Goal: Task Accomplishment & Management: Complete application form

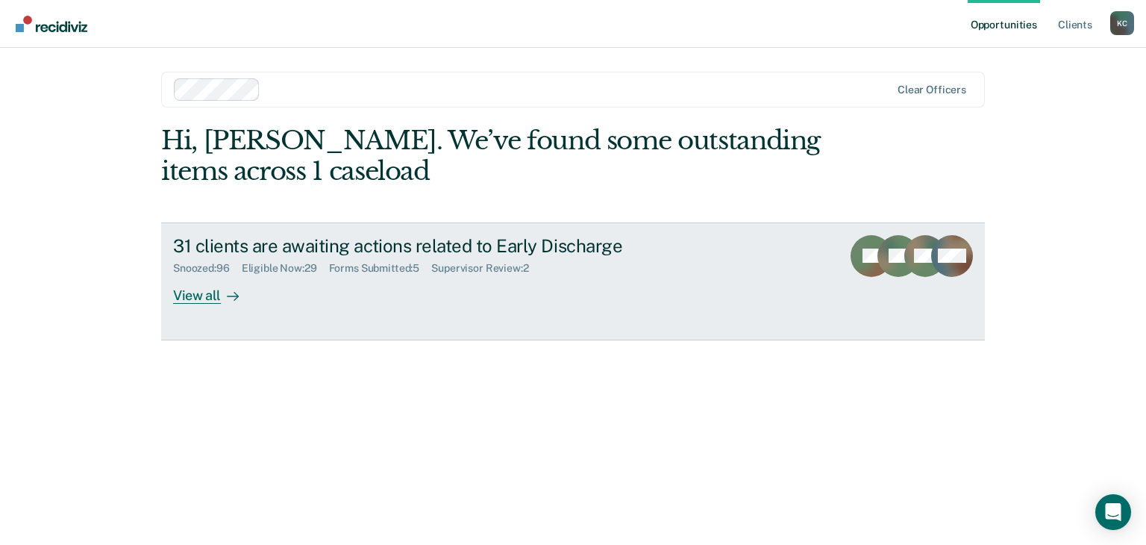
click at [183, 298] on div "View all" at bounding box center [215, 289] width 84 height 29
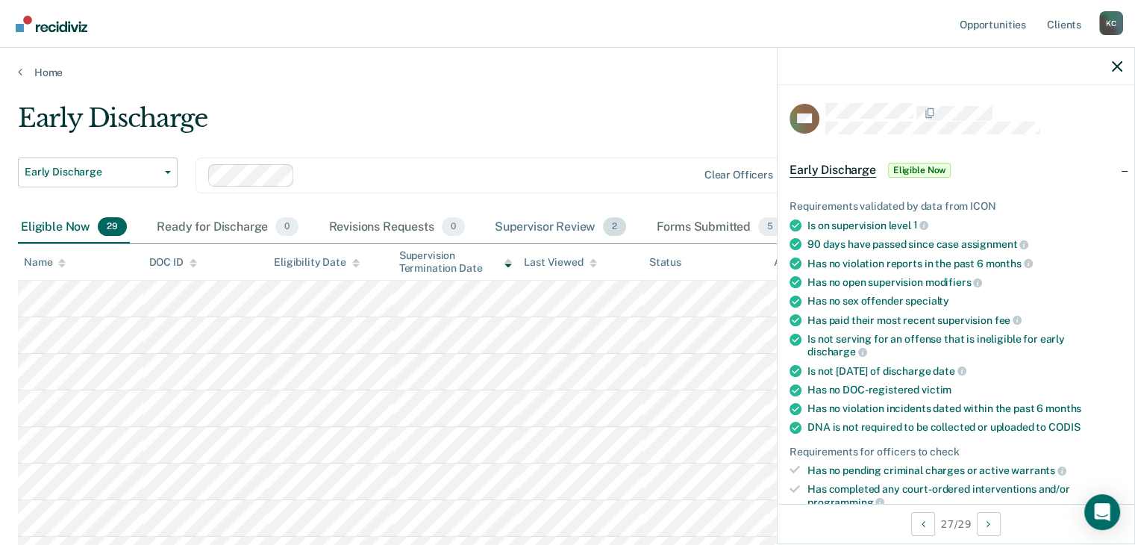
click at [531, 220] on div "Supervisor Review 2" at bounding box center [561, 227] width 138 height 33
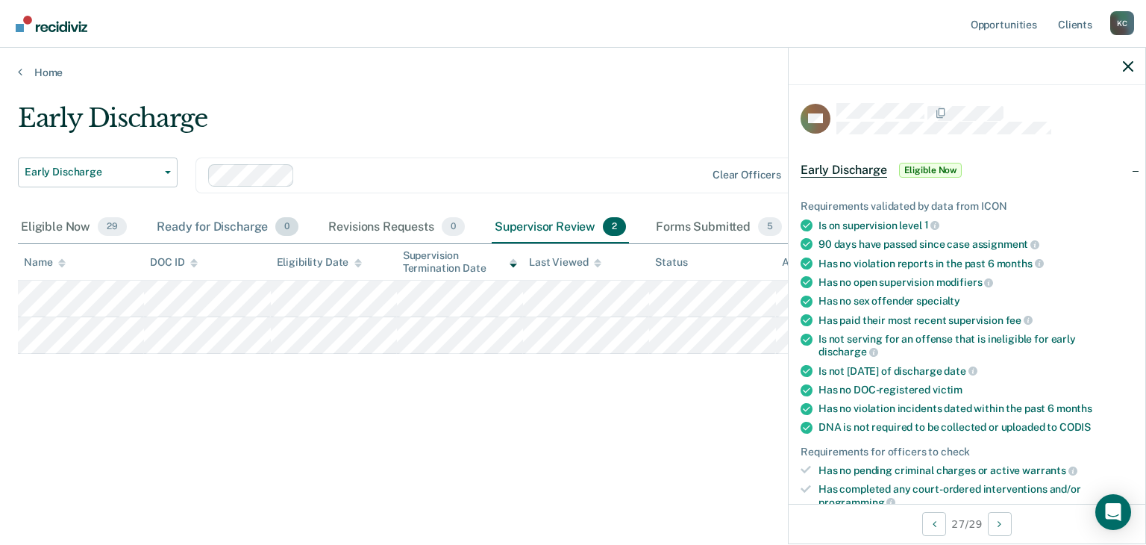
click at [231, 231] on div "Ready for Discharge 0" at bounding box center [228, 227] width 148 height 33
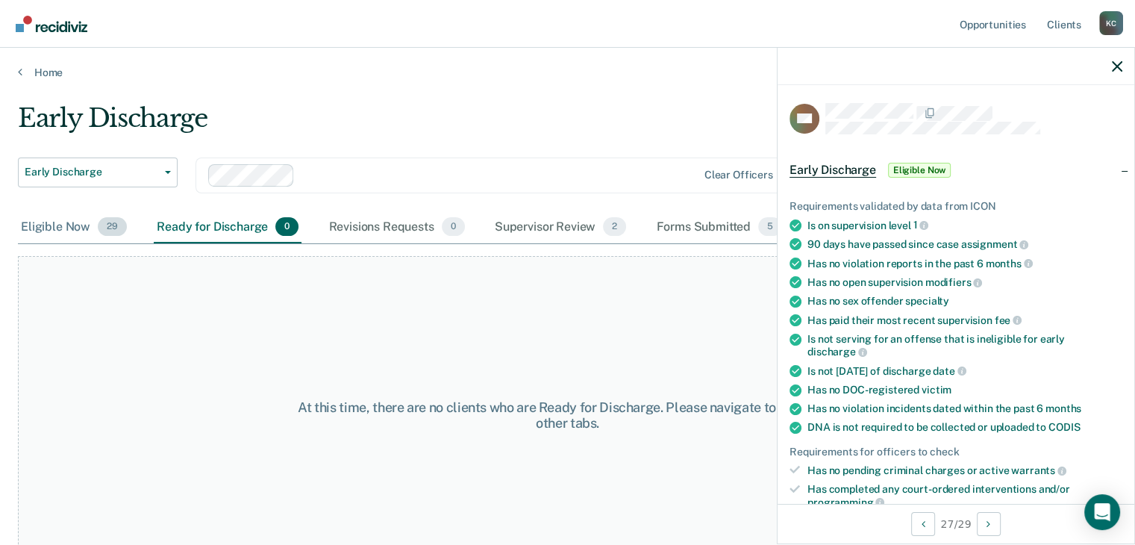
click at [63, 227] on div "Eligible Now 29" at bounding box center [74, 227] width 112 height 33
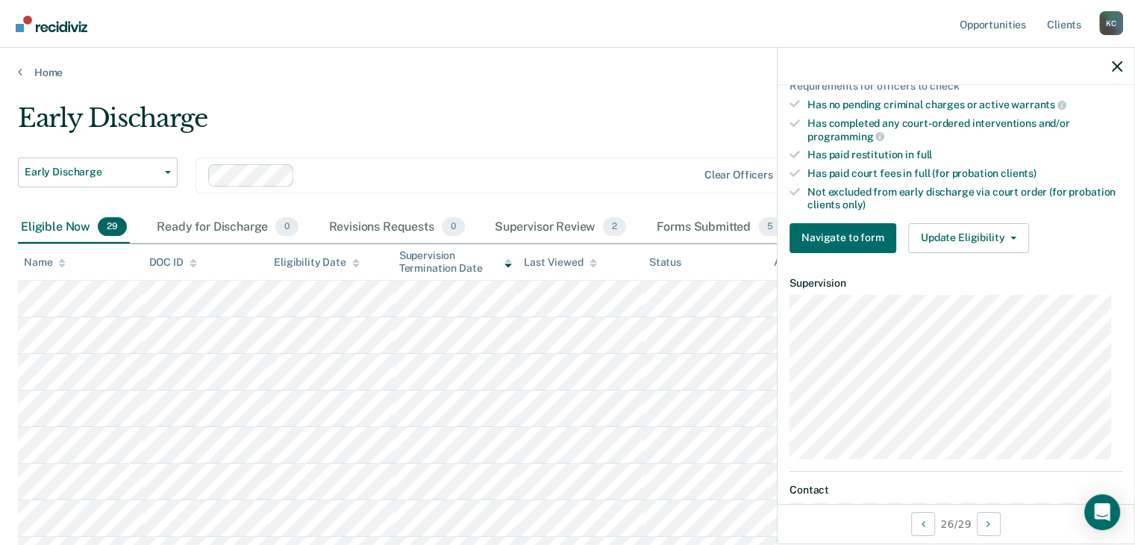
scroll to position [373, 0]
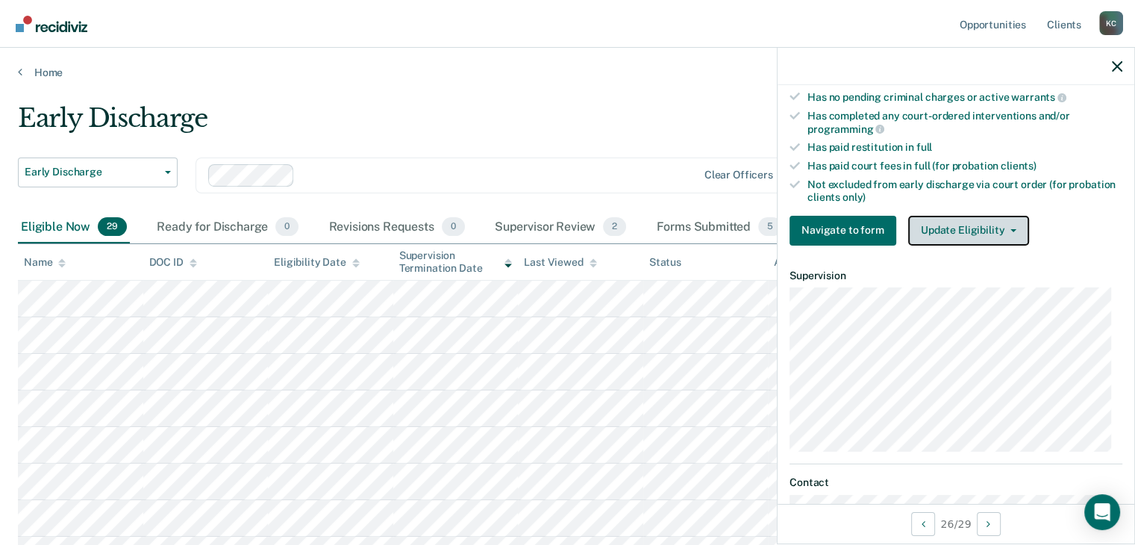
click at [934, 219] on button "Update Eligibility" at bounding box center [968, 231] width 121 height 30
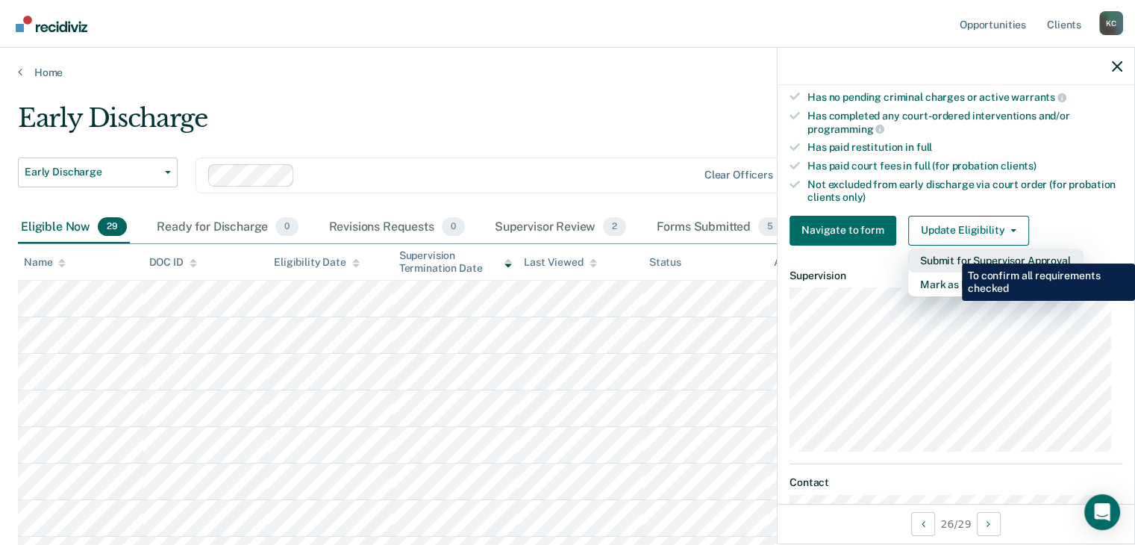
click at [950, 252] on button "Submit for Supervisor Approval" at bounding box center [995, 260] width 175 height 24
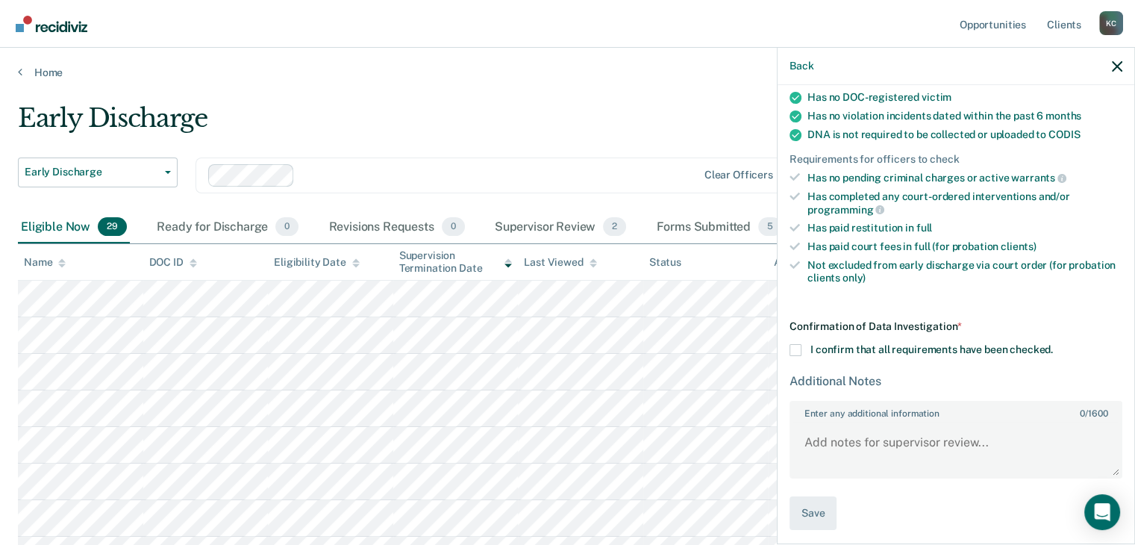
click at [797, 350] on div "Confirmation of Data Investigation * I confirm that all requirements have been …" at bounding box center [955, 425] width 333 height 210
click at [794, 344] on span at bounding box center [795, 350] width 12 height 12
click at [1053, 344] on input "I confirm that all requirements have been checked." at bounding box center [1053, 344] width 0 height 0
click at [880, 427] on textarea "Enter any additional information 0 / 1600" at bounding box center [956, 448] width 330 height 55
click at [906, 433] on textarea "Already submitted on ICON" at bounding box center [956, 448] width 330 height 55
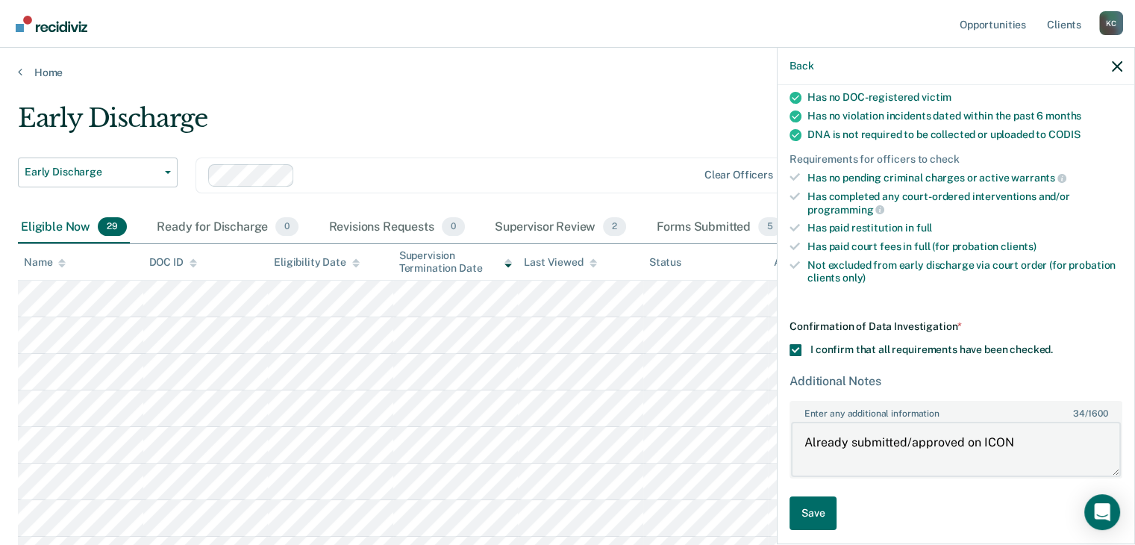
type textarea "Already submitted/approved on ICON"
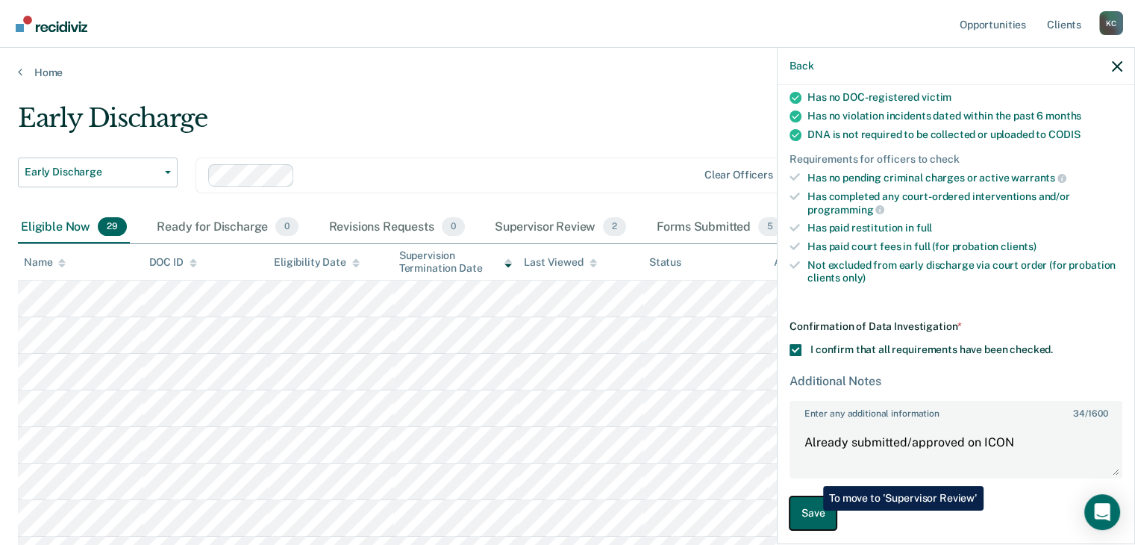
click at [812, 510] on button "Save" at bounding box center [812, 513] width 47 height 34
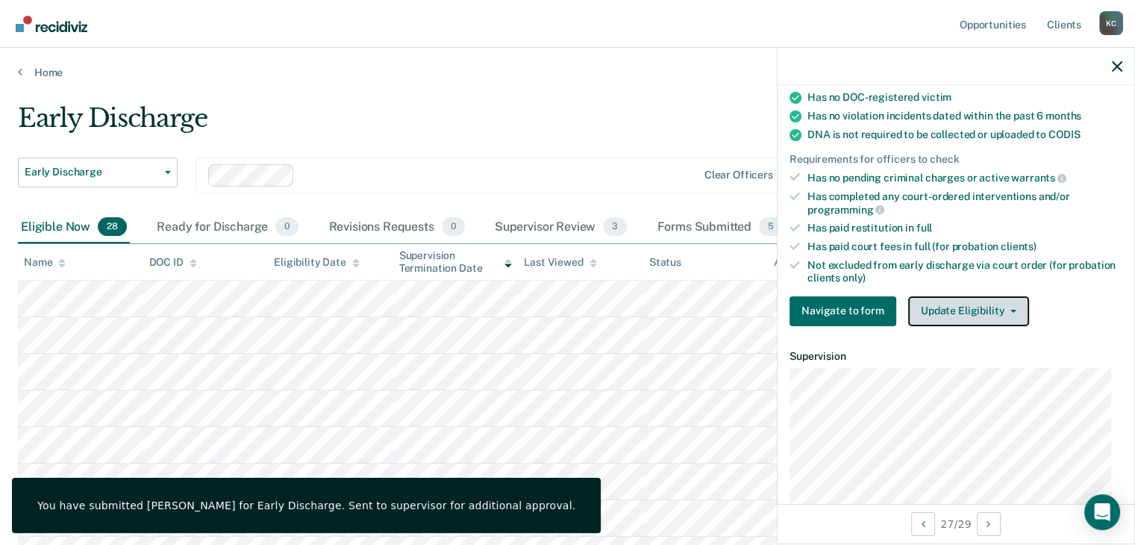
click at [908, 297] on button "Update Eligibility" at bounding box center [968, 311] width 121 height 30
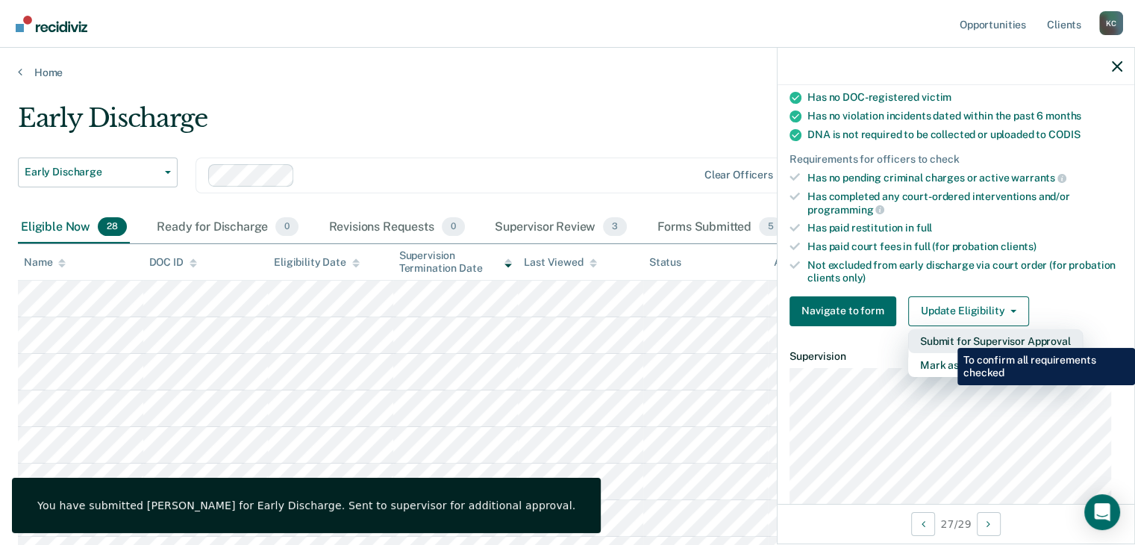
click at [946, 336] on button "Submit for Supervisor Approval" at bounding box center [995, 341] width 175 height 24
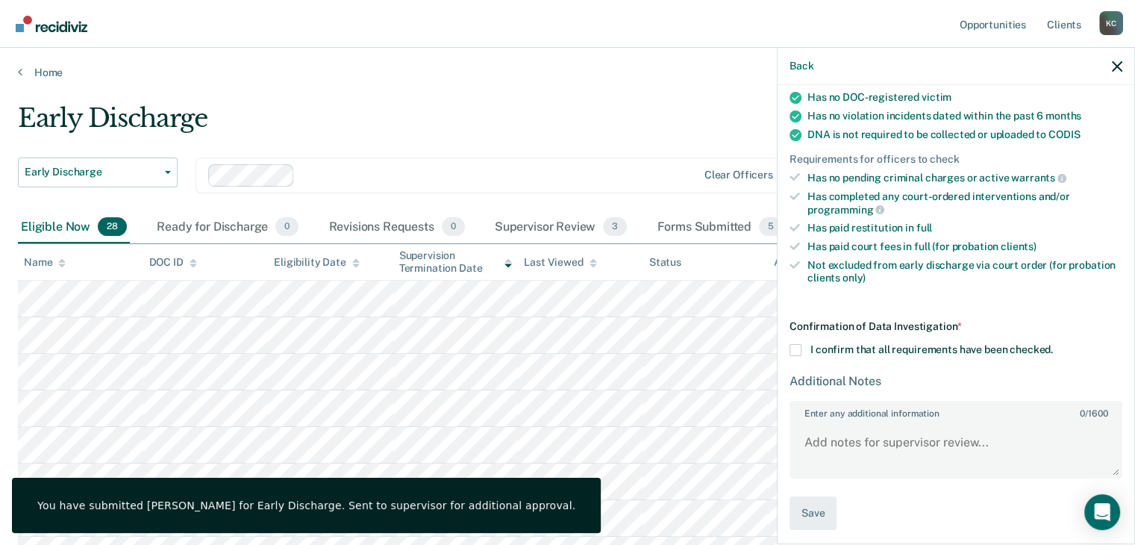
scroll to position [292, 0]
click at [797, 347] on span at bounding box center [795, 351] width 12 height 12
click at [1053, 345] on input "I confirm that all requirements have been checked." at bounding box center [1053, 345] width 0 height 0
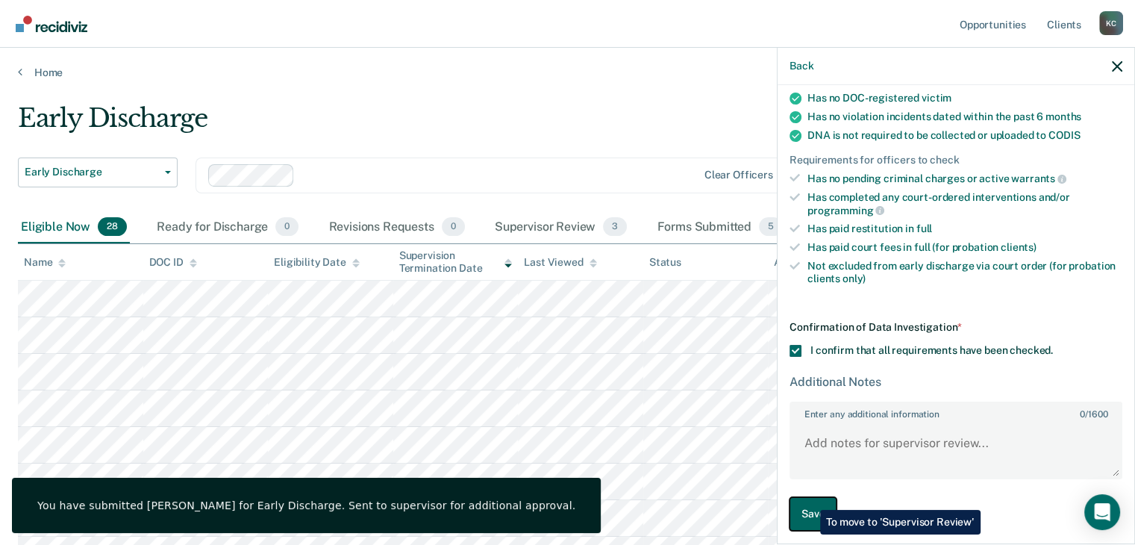
click at [809, 498] on button "Save" at bounding box center [812, 514] width 47 height 34
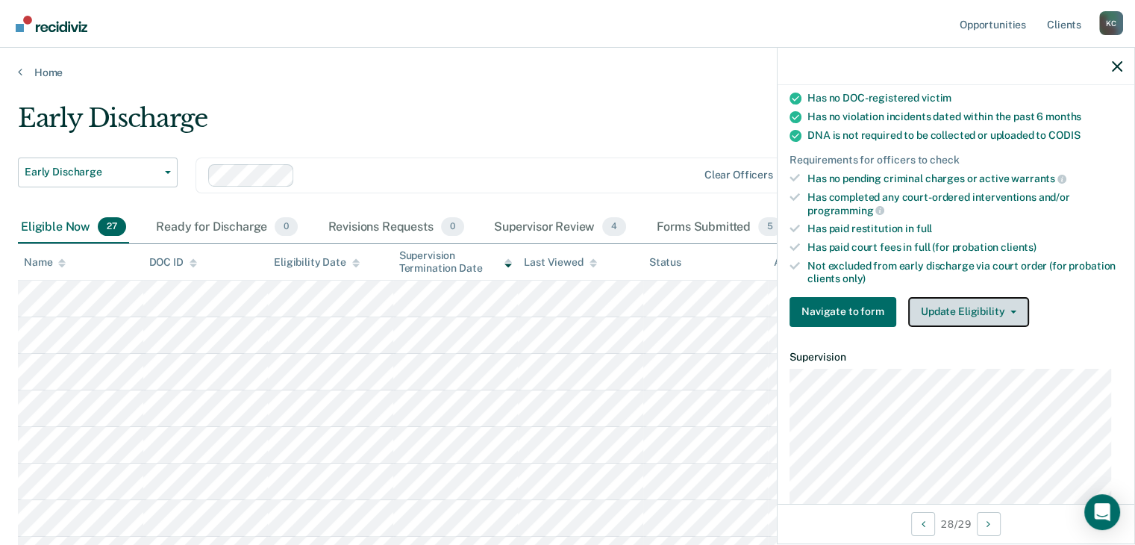
click at [968, 297] on button "Update Eligibility" at bounding box center [968, 312] width 121 height 30
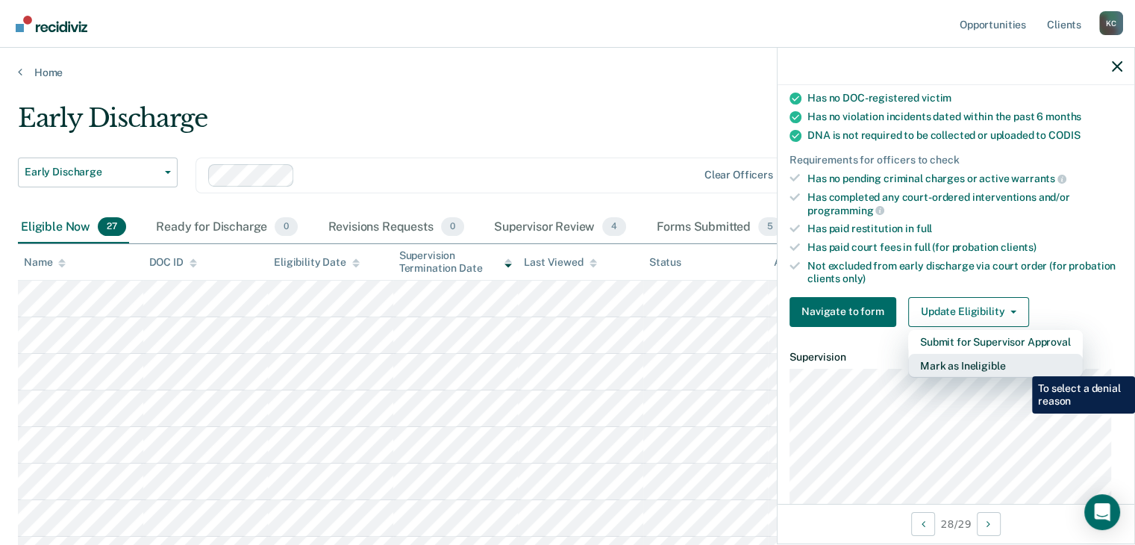
click at [1018, 357] on button "Mark as Ineligible" at bounding box center [995, 366] width 175 height 24
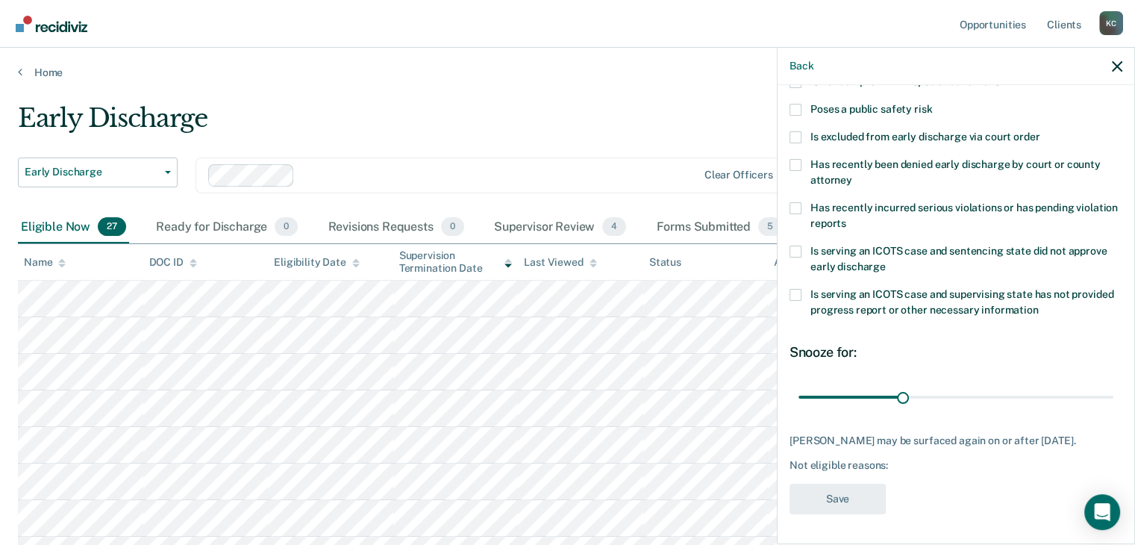
scroll to position [216, 0]
click at [810, 66] on button "Back" at bounding box center [801, 66] width 24 height 13
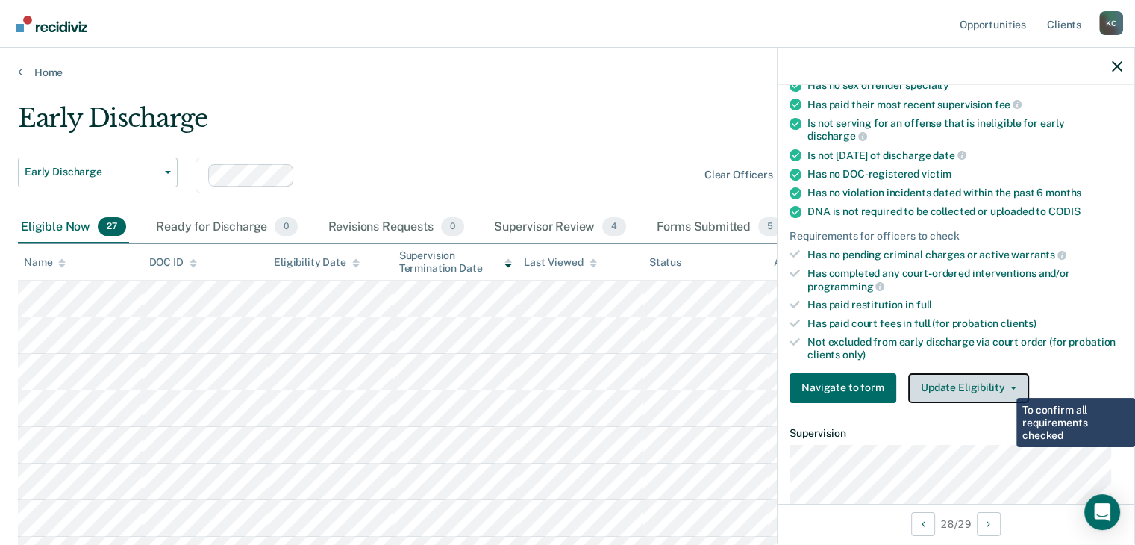
click at [998, 374] on button "Update Eligibility" at bounding box center [968, 388] width 121 height 30
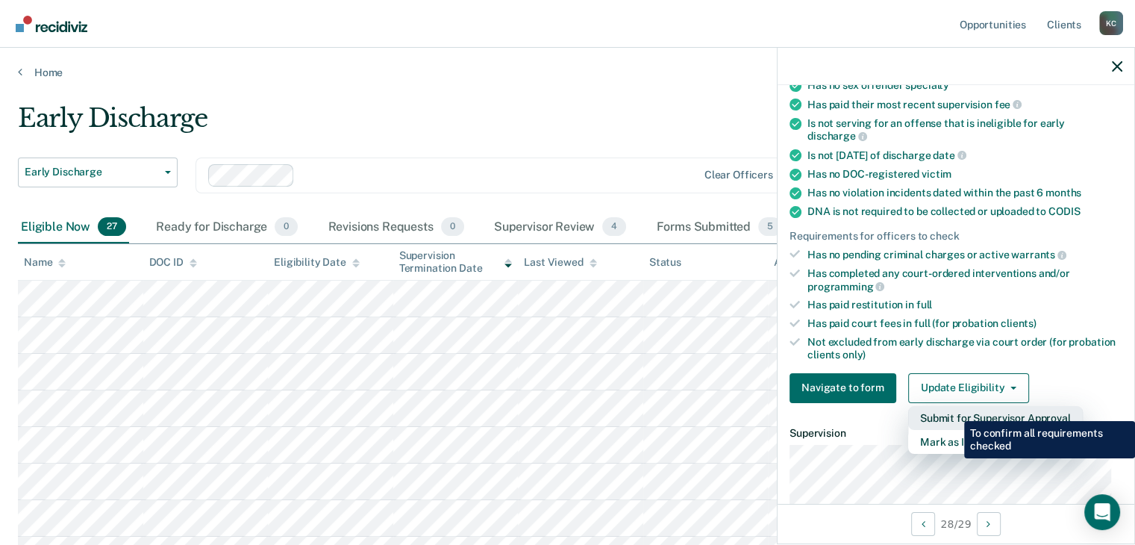
click at [953, 410] on button "Submit for Supervisor Approval" at bounding box center [995, 418] width 175 height 24
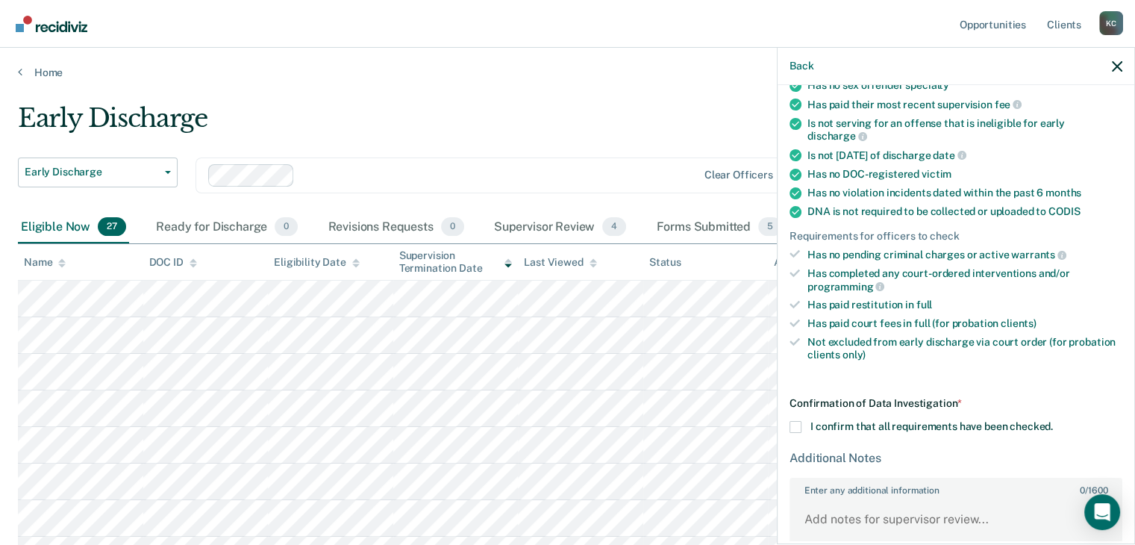
click at [830, 424] on span "I confirm that all requirements have been checked." at bounding box center [931, 426] width 242 height 12
click at [1053, 421] on input "I confirm that all requirements have been checked." at bounding box center [1053, 421] width 0 height 0
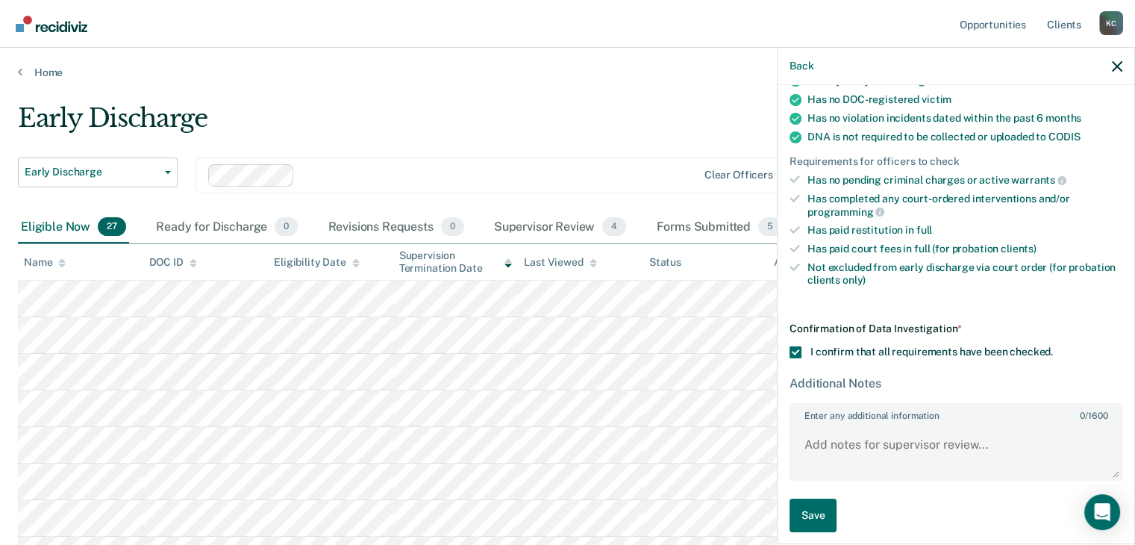
scroll to position [292, 0]
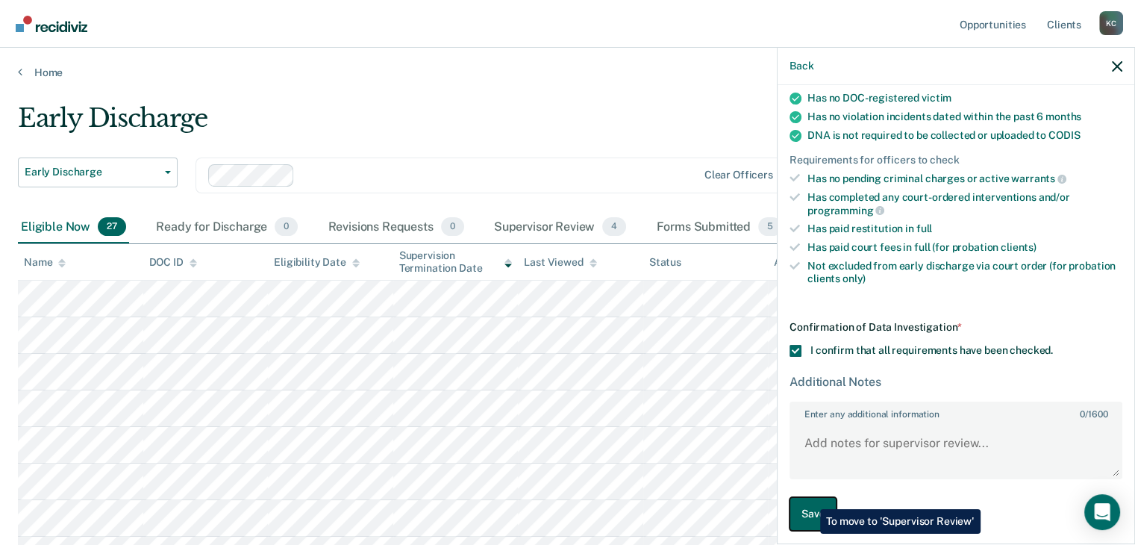
click at [809, 498] on button "Save" at bounding box center [812, 514] width 47 height 34
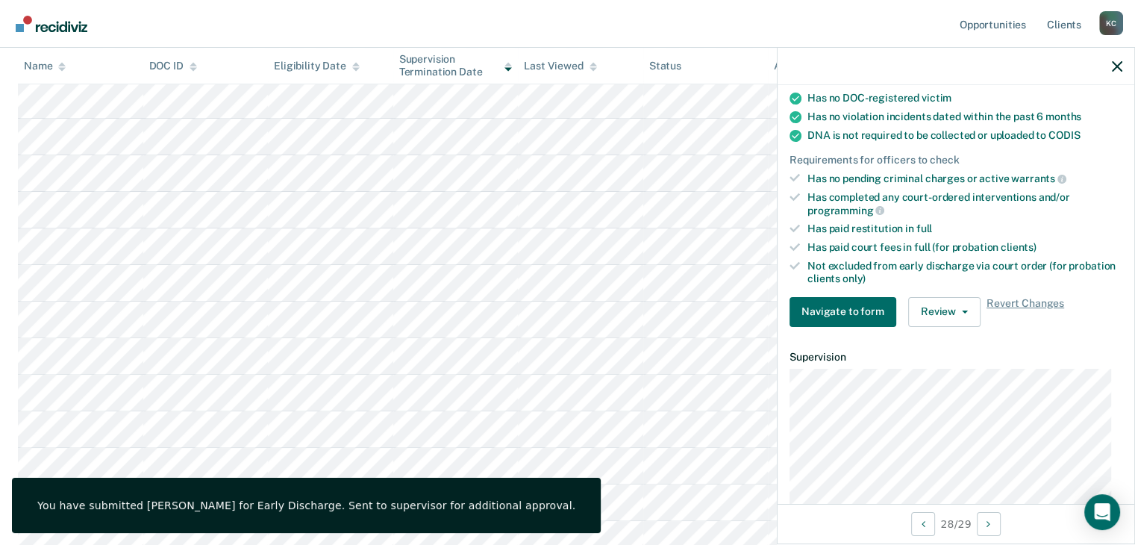
scroll to position [373, 0]
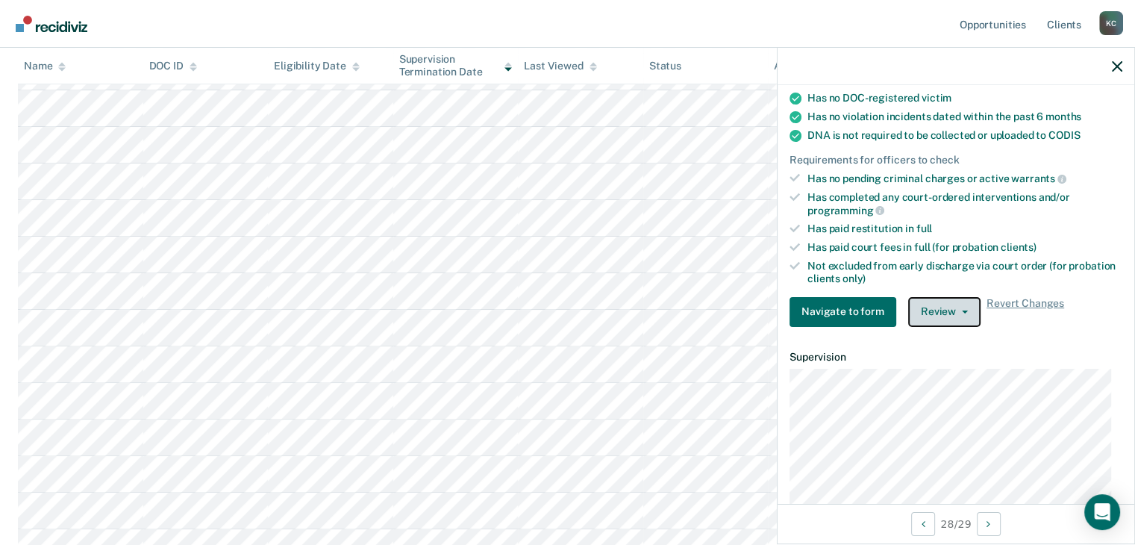
click at [929, 308] on button "Review" at bounding box center [944, 312] width 72 height 30
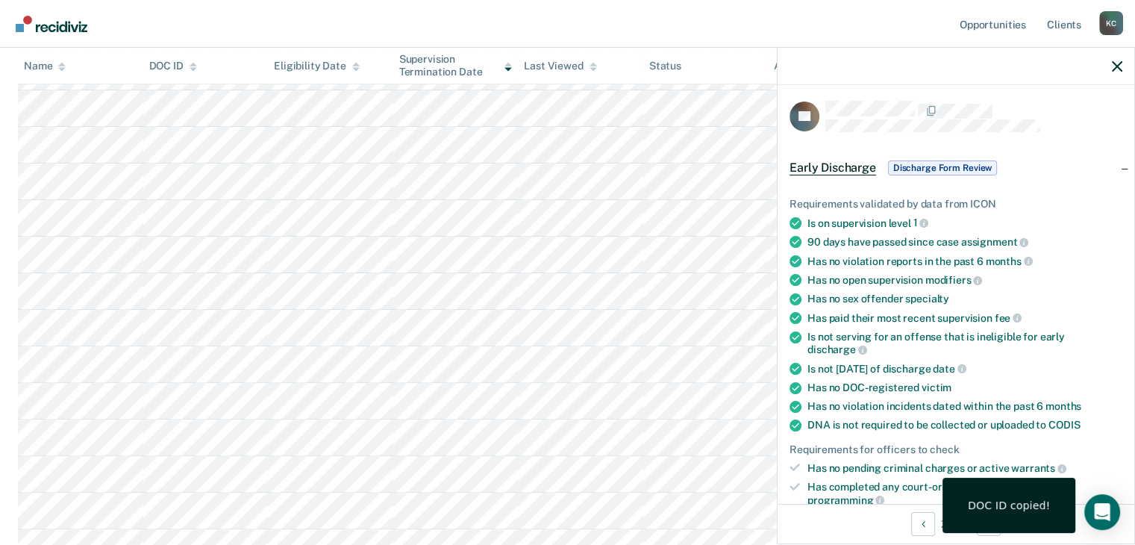
scroll to position [0, 0]
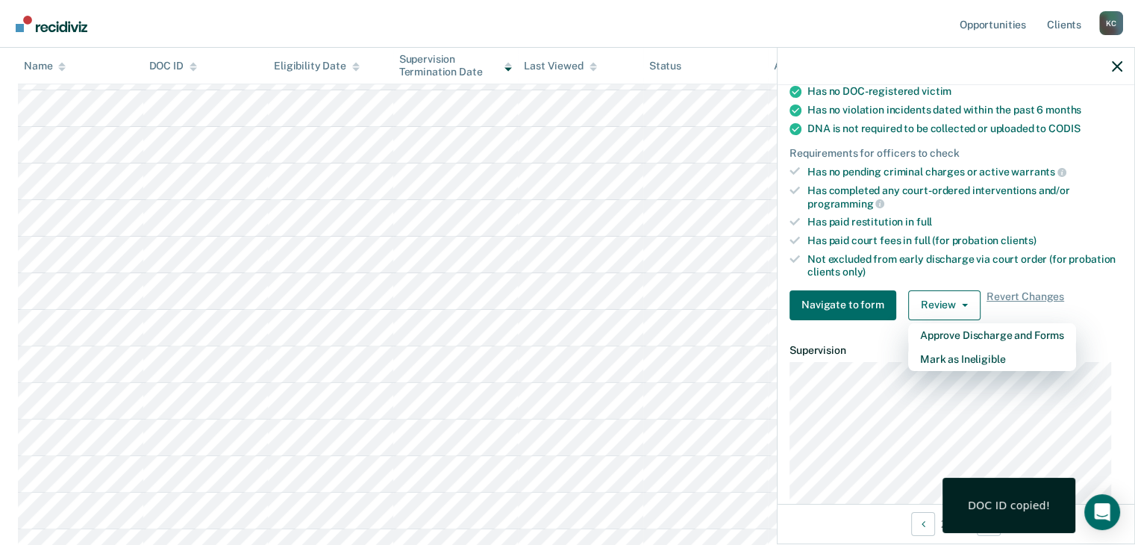
click at [984, 266] on div "Not excluded from early discharge via court order (for probation clients only)" at bounding box center [964, 265] width 315 height 25
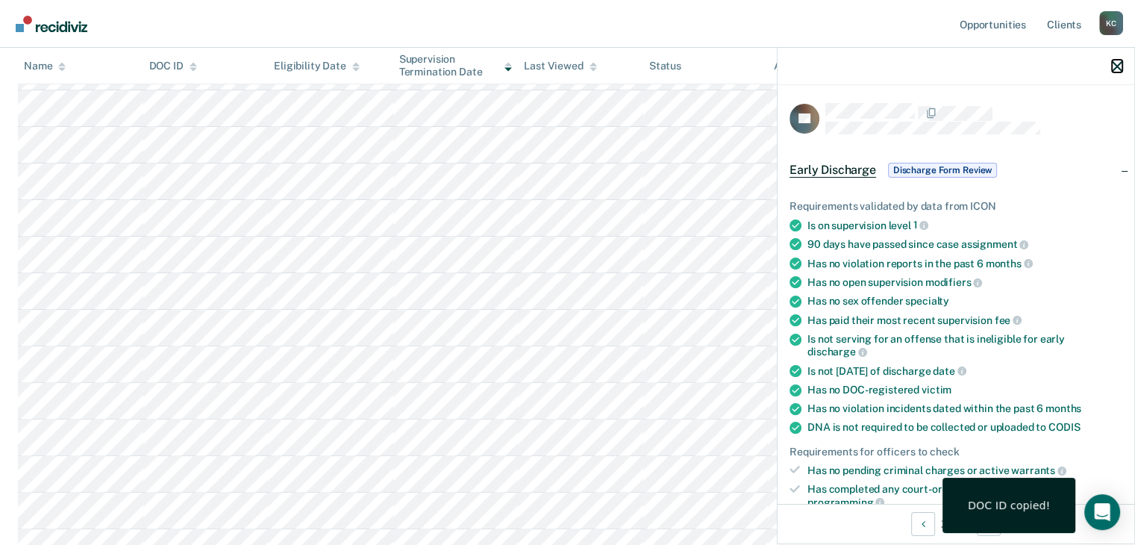
click at [1119, 68] on icon "button" at bounding box center [1117, 66] width 10 height 10
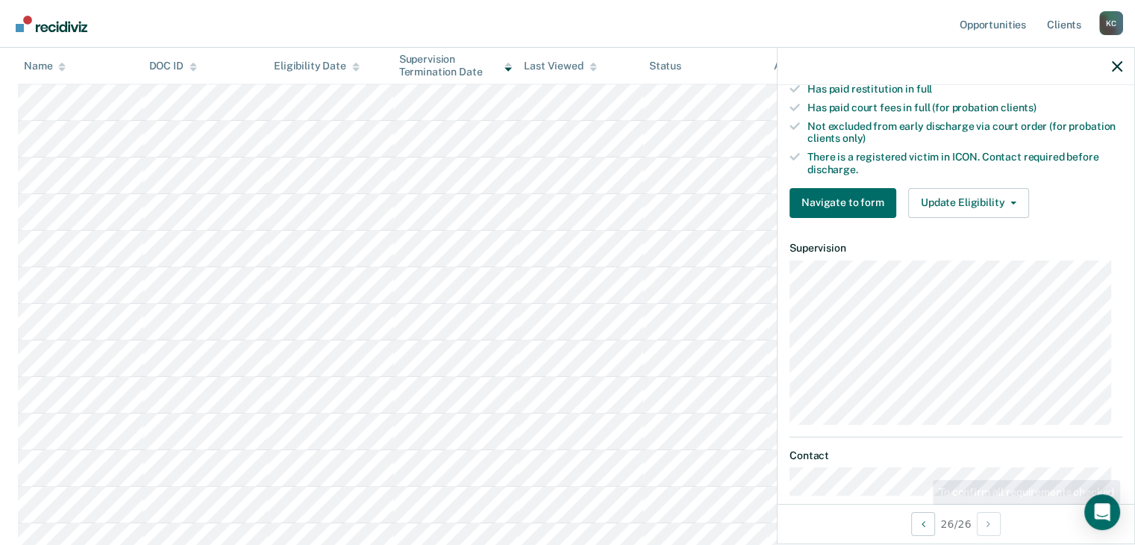
scroll to position [448, 0]
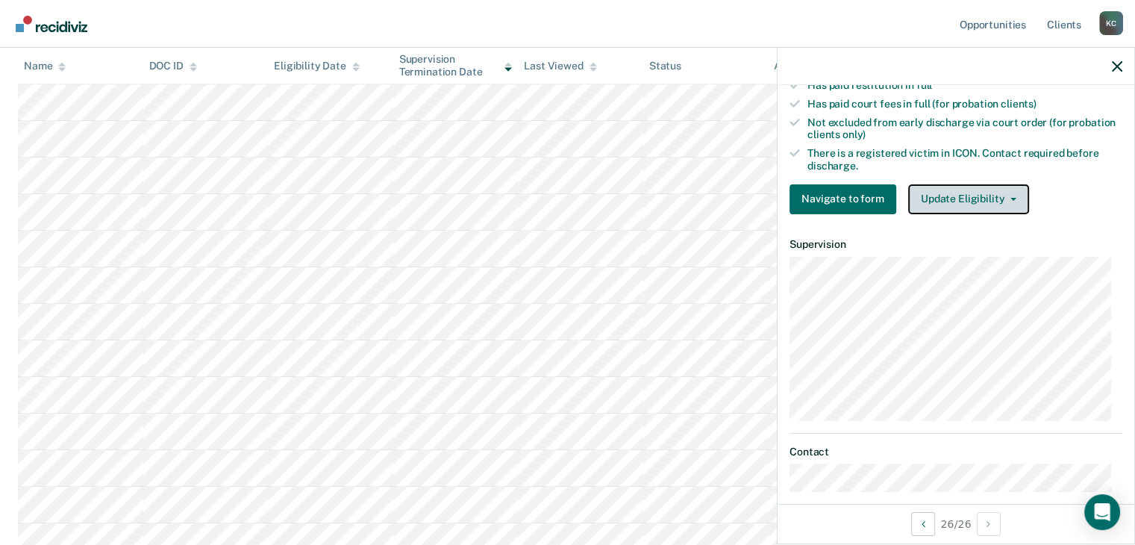
click at [973, 192] on button "Update Eligibility" at bounding box center [968, 199] width 121 height 30
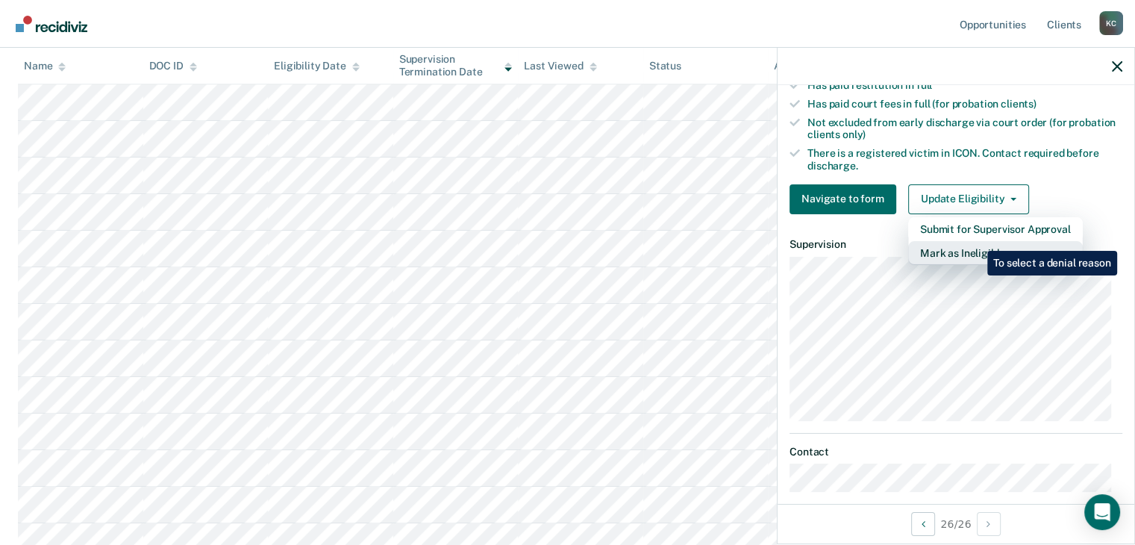
click at [976, 242] on button "Mark as Ineligible" at bounding box center [995, 253] width 175 height 24
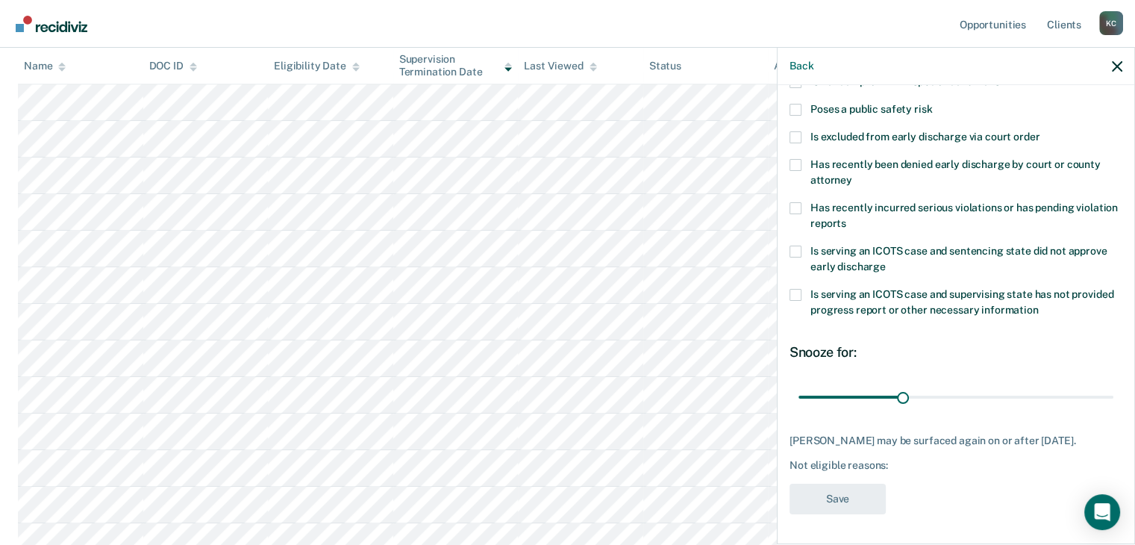
scroll to position [66, 0]
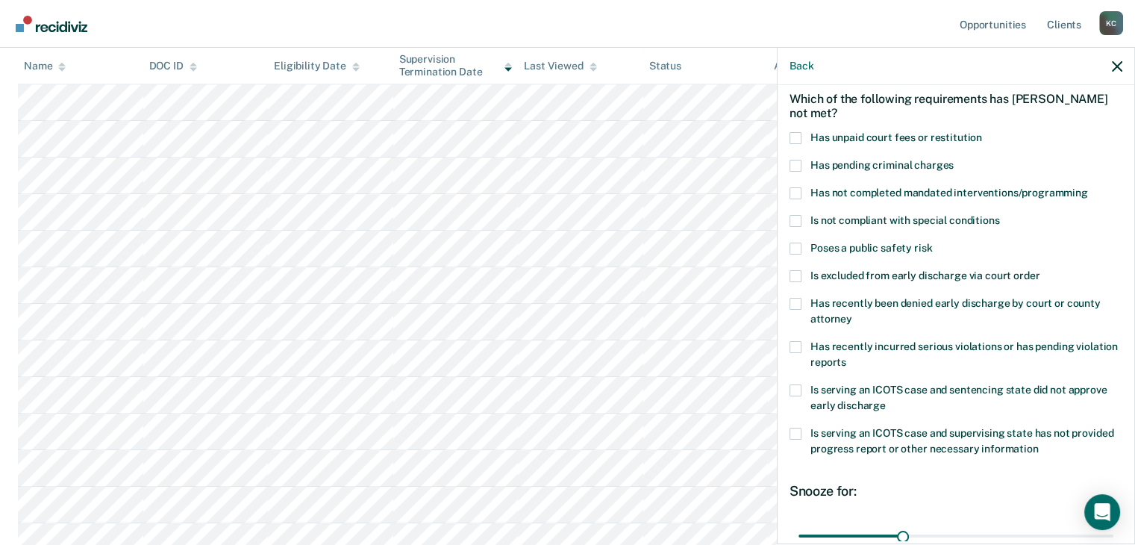
click at [794, 275] on span at bounding box center [795, 276] width 12 height 12
click at [1039, 270] on input "Is excluded from early discharge via court order" at bounding box center [1039, 270] width 0 height 0
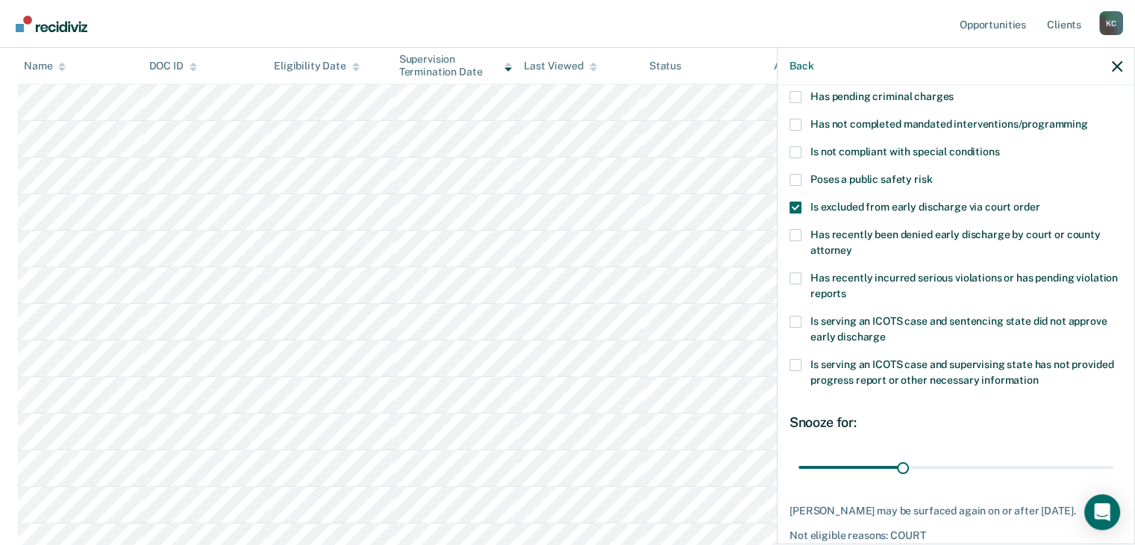
scroll to position [216, 0]
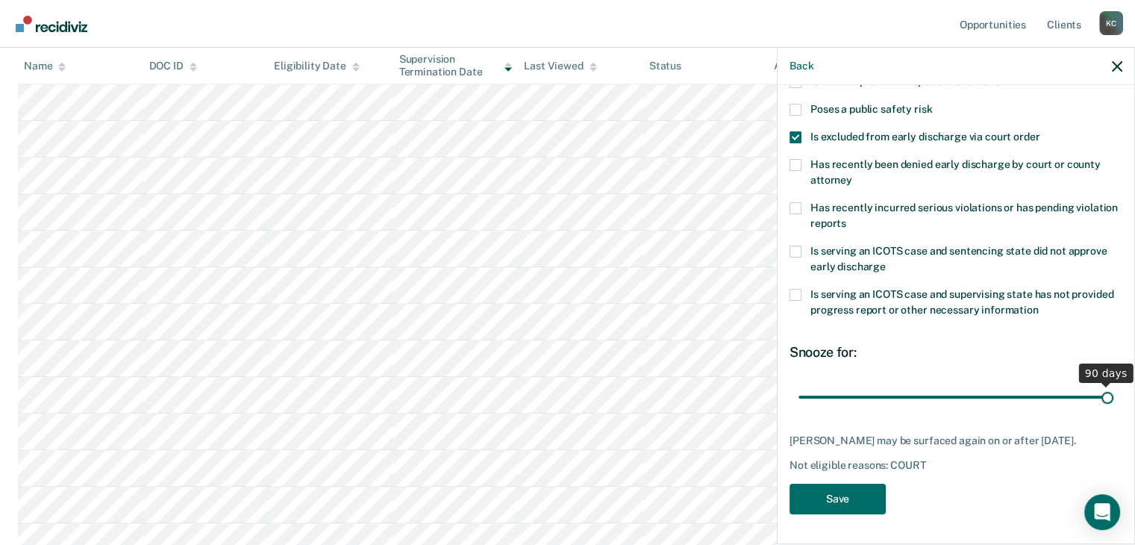
drag, startPoint x: 902, startPoint y: 385, endPoint x: 1111, endPoint y: 386, distance: 208.9
type input "90"
click at [1111, 386] on input "range" at bounding box center [955, 397] width 315 height 26
click at [850, 502] on button "Save" at bounding box center [837, 498] width 96 height 31
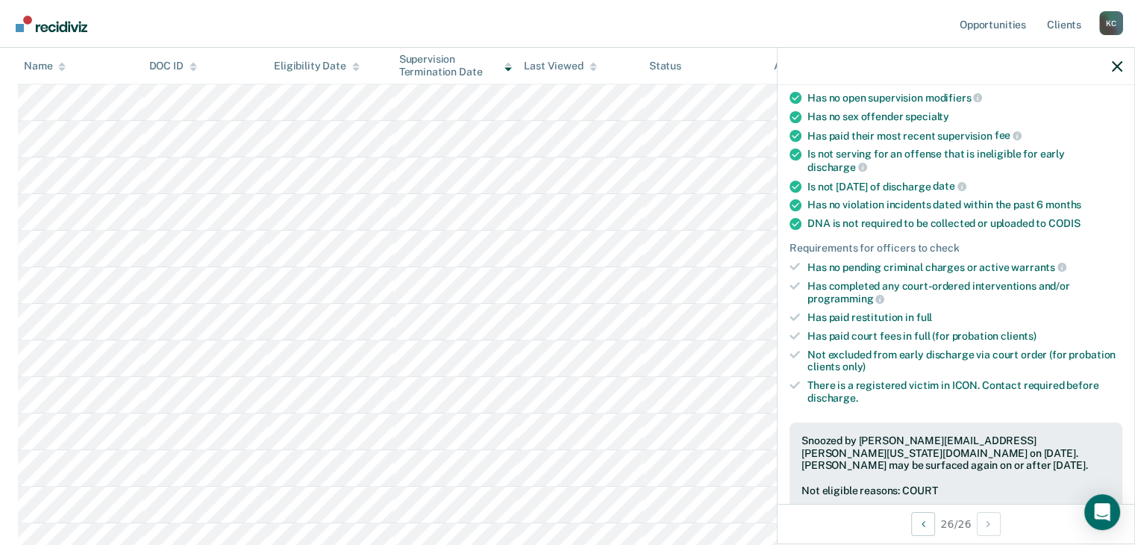
scroll to position [709, 0]
